Goal: Information Seeking & Learning: Learn about a topic

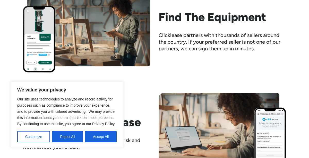
scroll to position [522, 0]
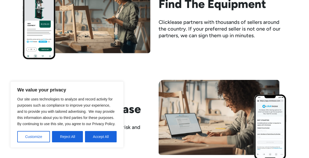
click at [106, 135] on button "Accept All" at bounding box center [101, 136] width 32 height 11
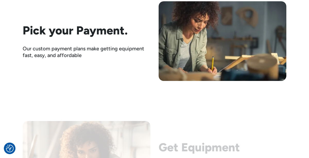
scroll to position [836, 0]
